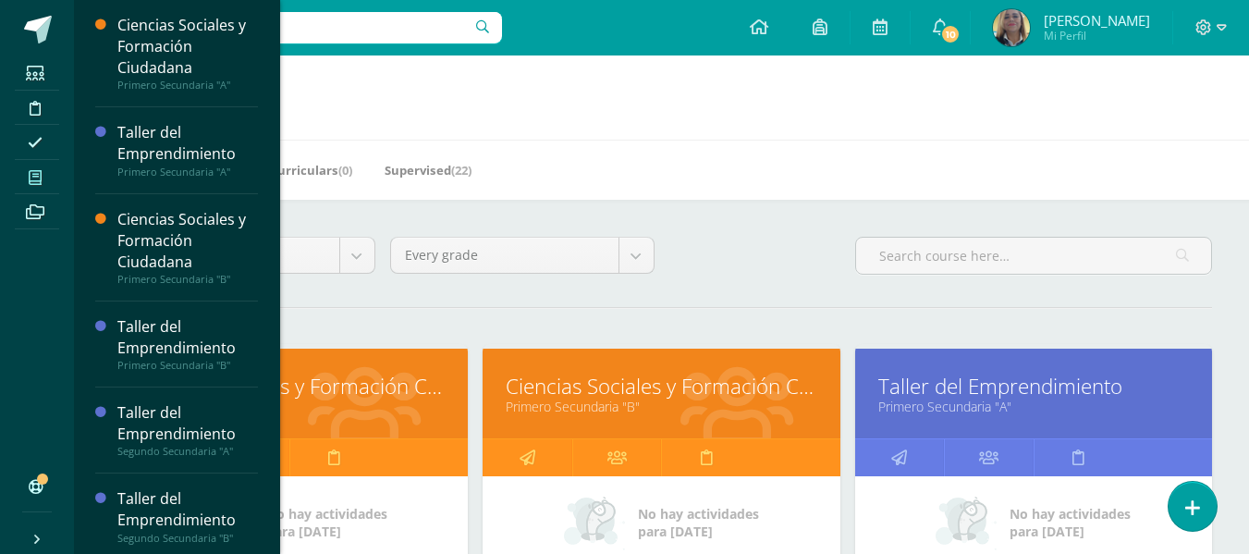
click at [29, 177] on icon at bounding box center [35, 177] width 13 height 15
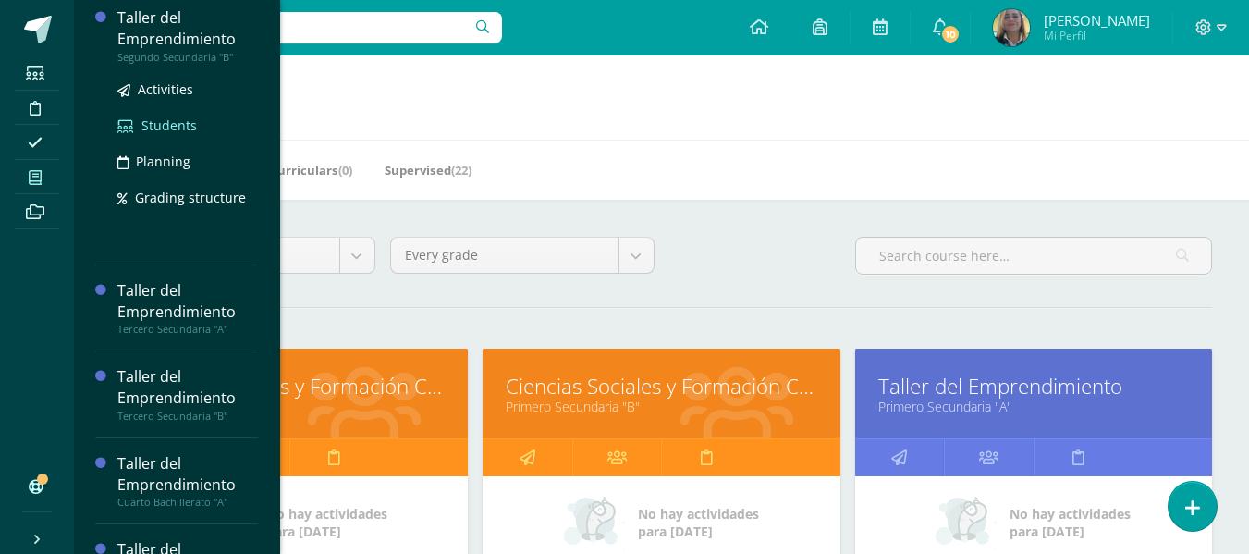
click at [173, 127] on span "Students" at bounding box center [168, 126] width 55 height 18
